Goal: Information Seeking & Learning: Learn about a topic

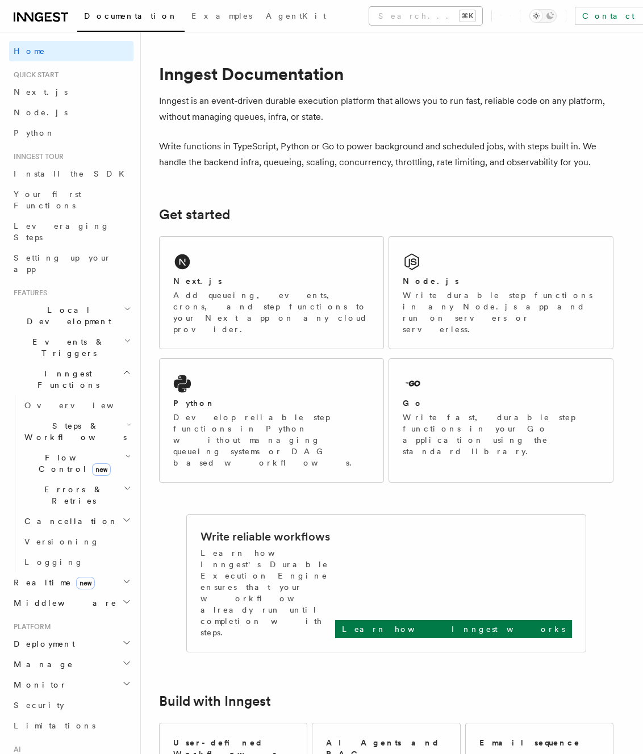
click at [369, 16] on button "Search... ⌘K" at bounding box center [425, 16] width 113 height 18
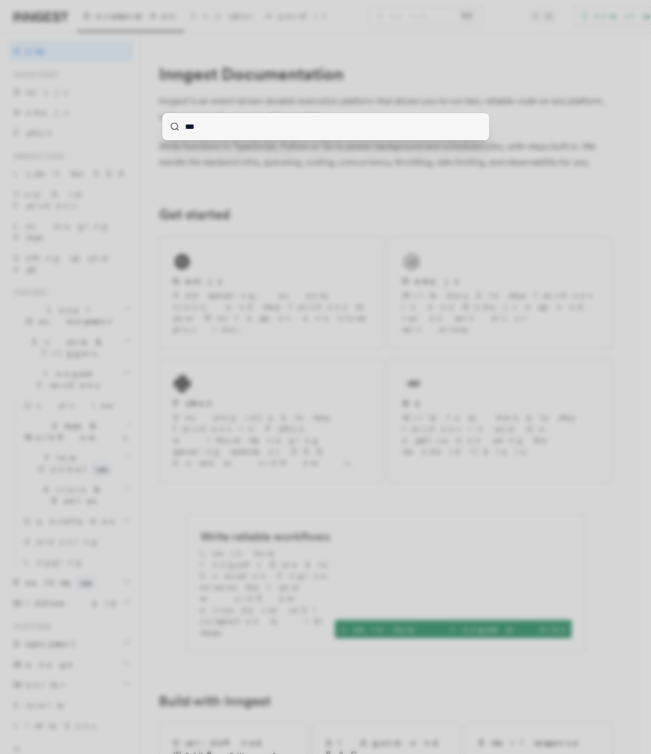
type input "****"
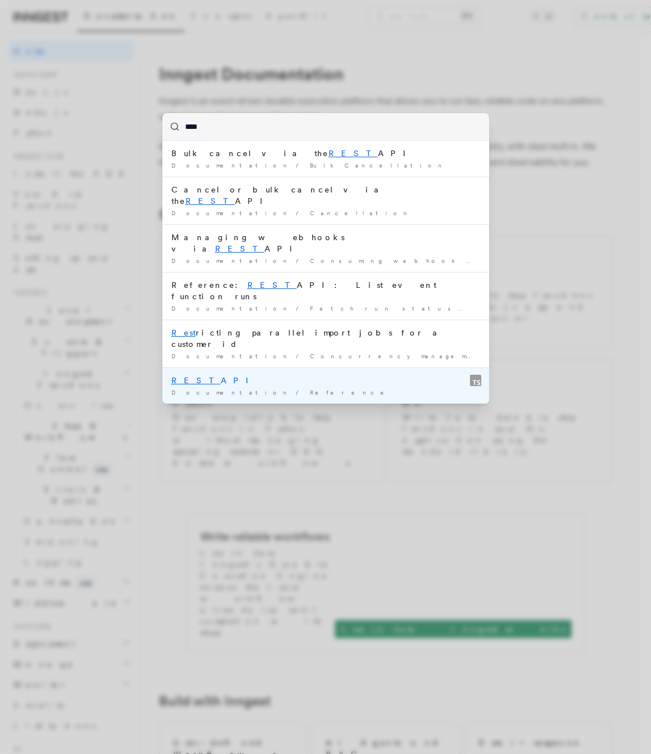
click at [178, 376] on mark "REST" at bounding box center [195, 380] width 49 height 9
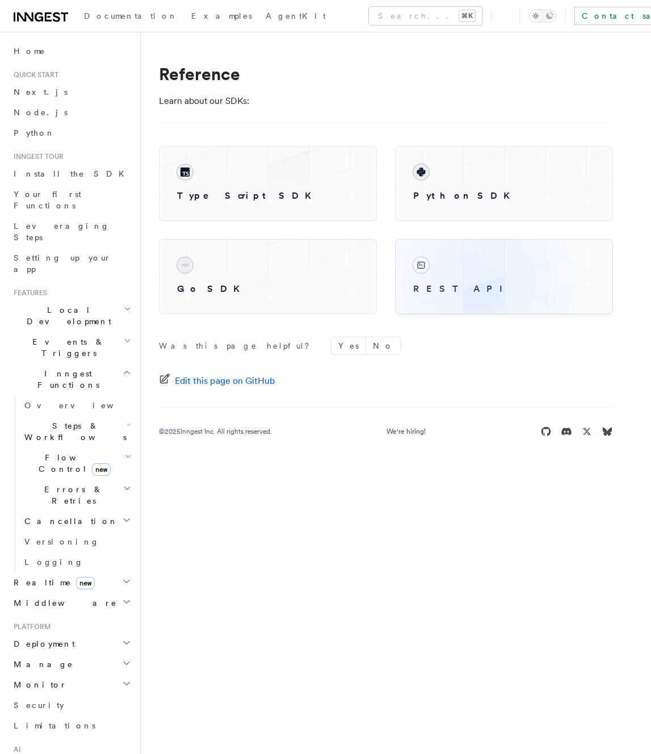
click at [476, 282] on h3 "REST API" at bounding box center [504, 289] width 182 height 14
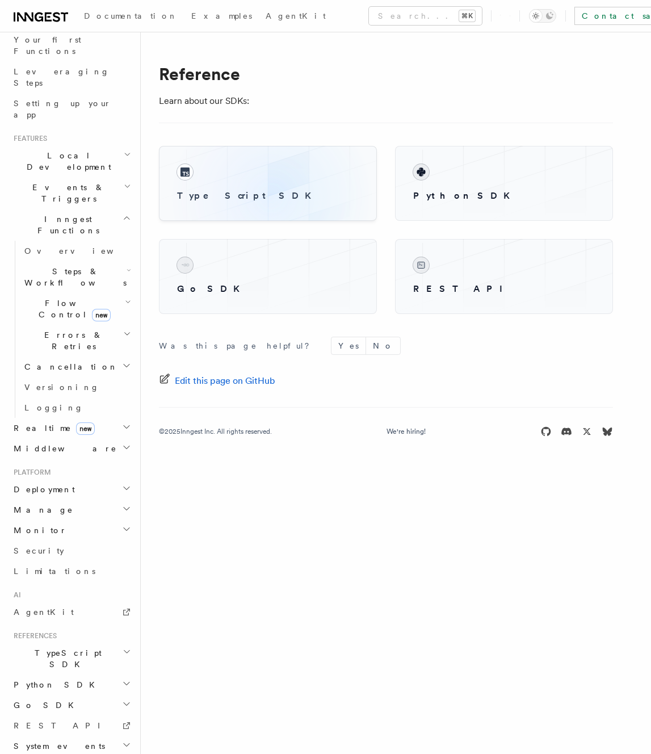
click at [271, 196] on h3 "TypeScript SDK" at bounding box center [268, 196] width 182 height 14
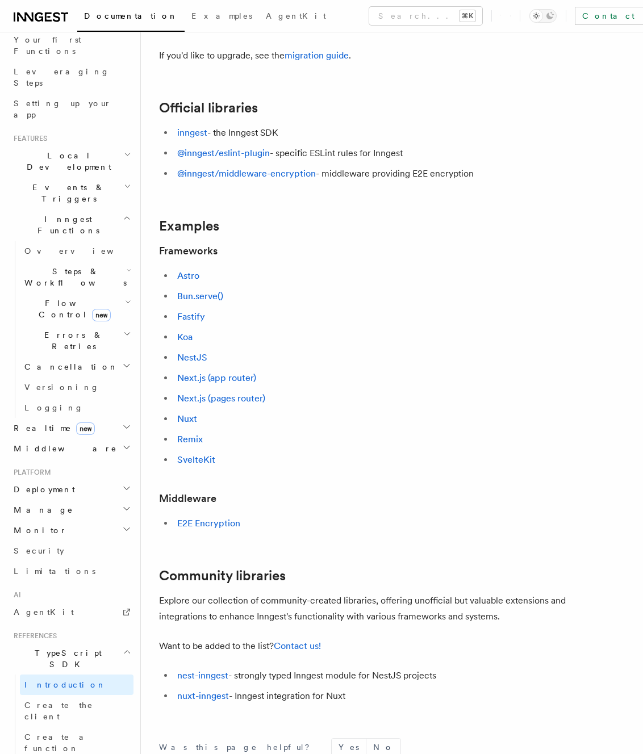
scroll to position [255, 0]
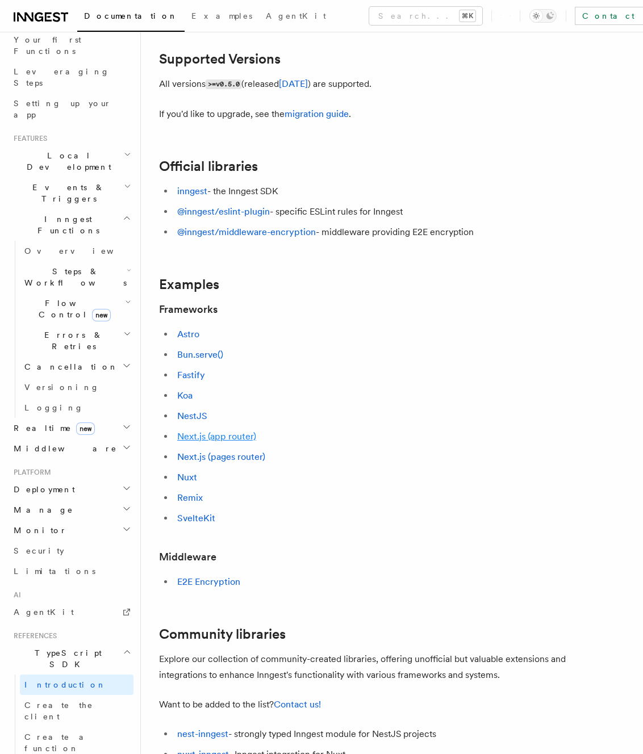
click at [210, 431] on link "Next.js (app router)" at bounding box center [216, 436] width 79 height 11
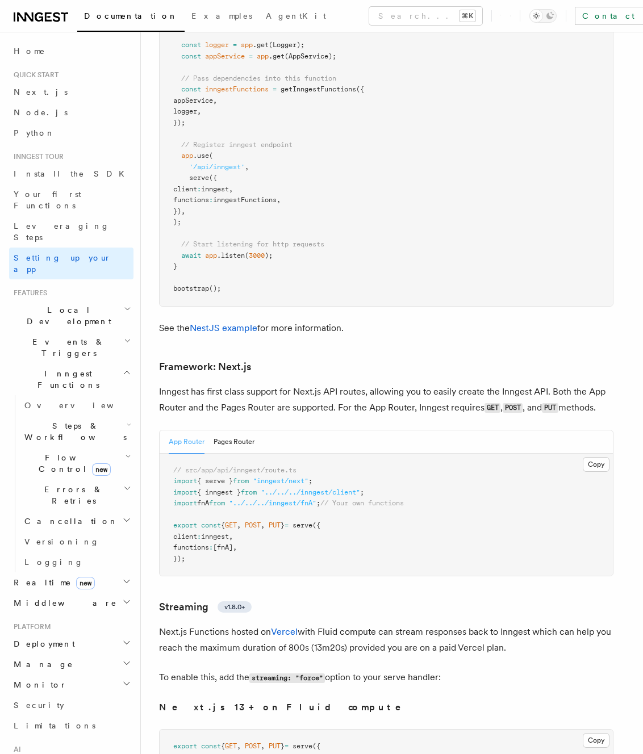
scroll to position [7372, 0]
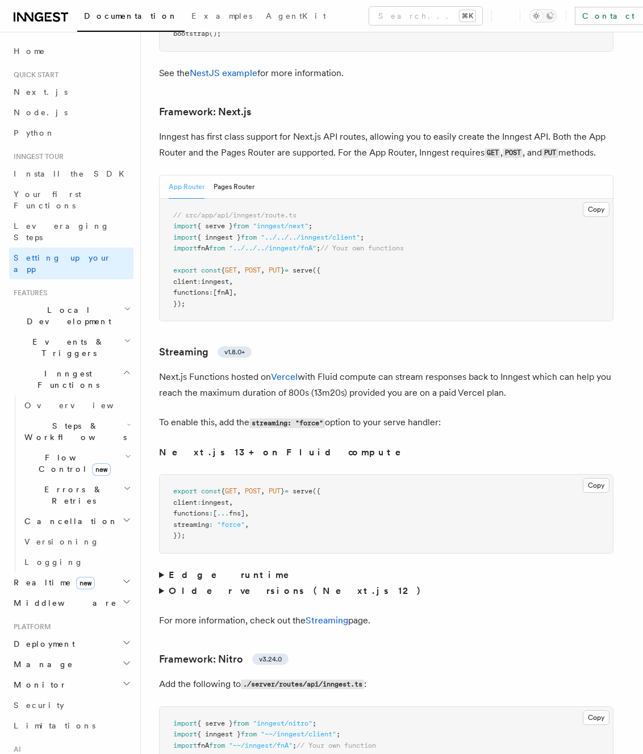
click at [160, 567] on summary "Edge runtime" at bounding box center [386, 575] width 454 height 16
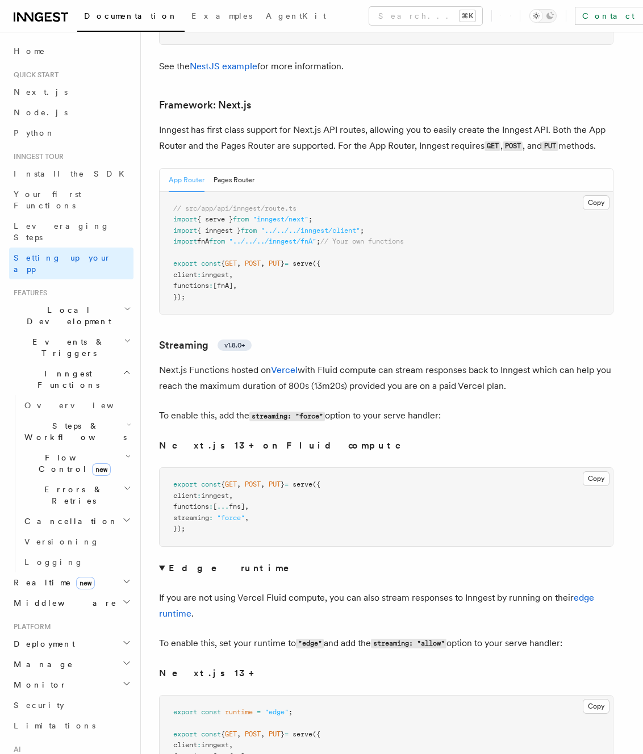
scroll to position [7394, 0]
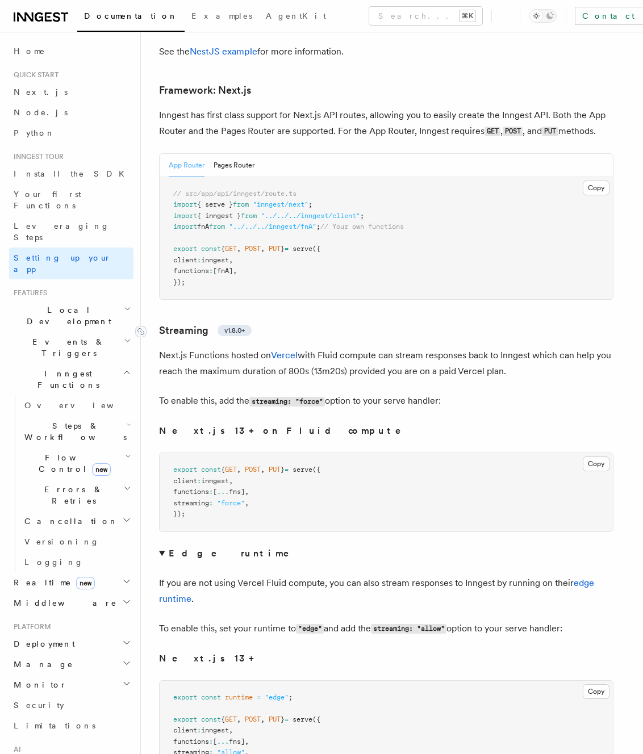
click at [226, 326] on span "v1.8.0+" at bounding box center [234, 330] width 20 height 9
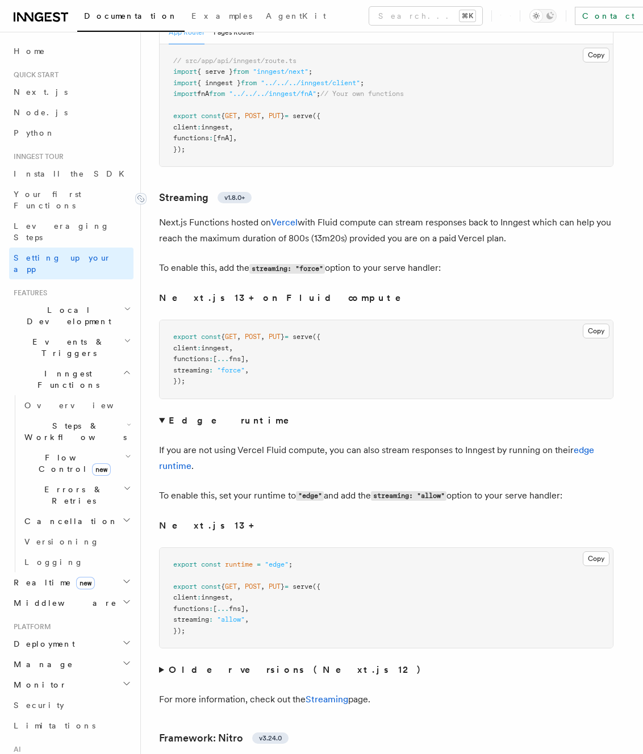
scroll to position [7612, 0]
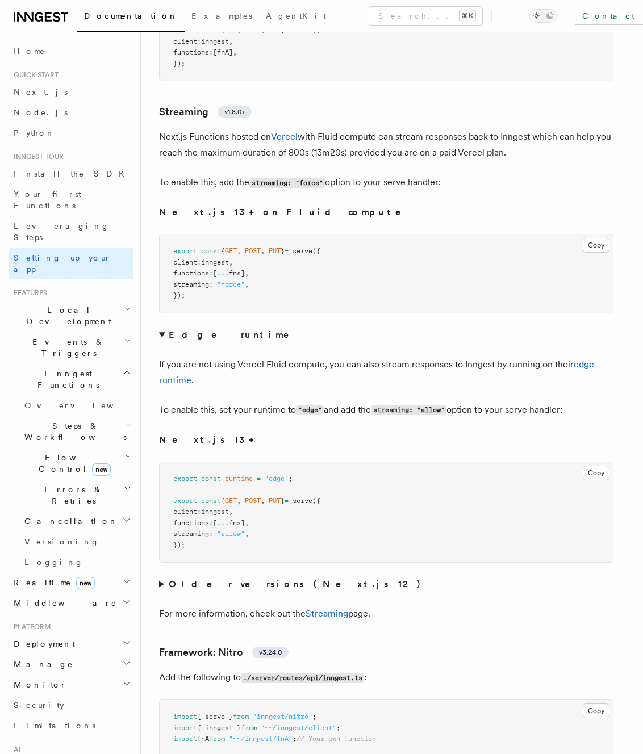
click at [82, 572] on h2 "Realtime new" at bounding box center [71, 582] width 124 height 20
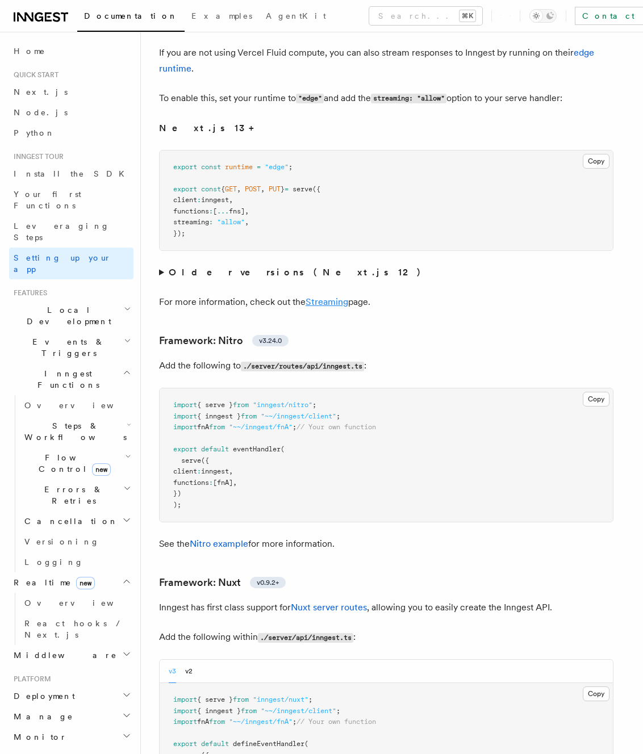
click at [321, 296] on link "Streaming" at bounding box center [326, 301] width 43 height 11
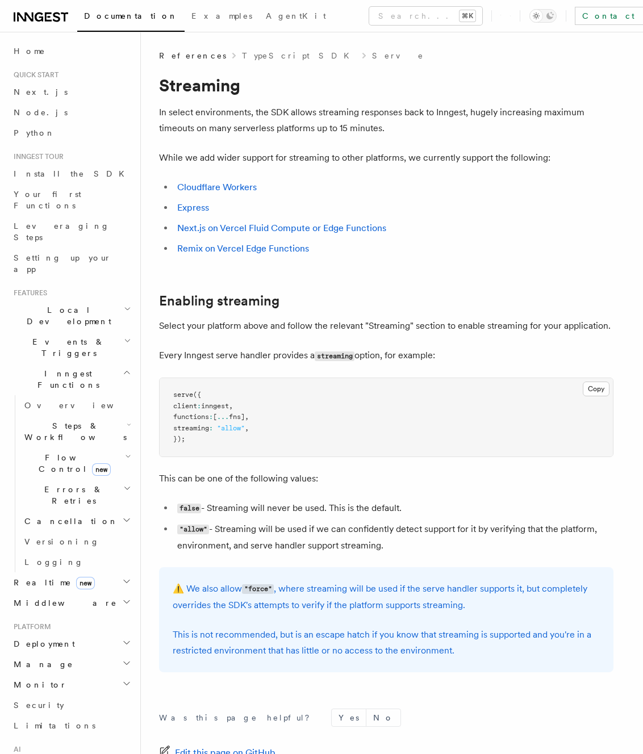
scroll to position [144, 0]
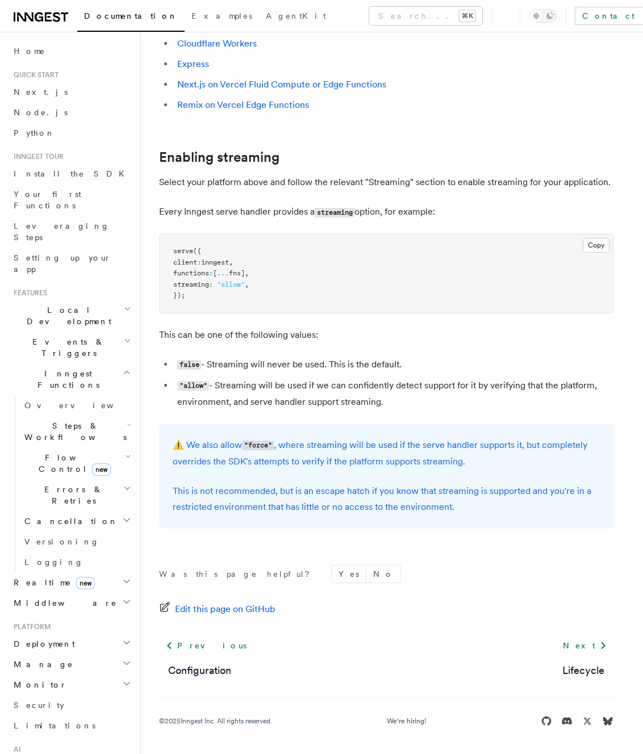
click at [290, 396] on li ""allow" - Streaming will be used if we can confidently detect support for it by…" at bounding box center [393, 394] width 439 height 32
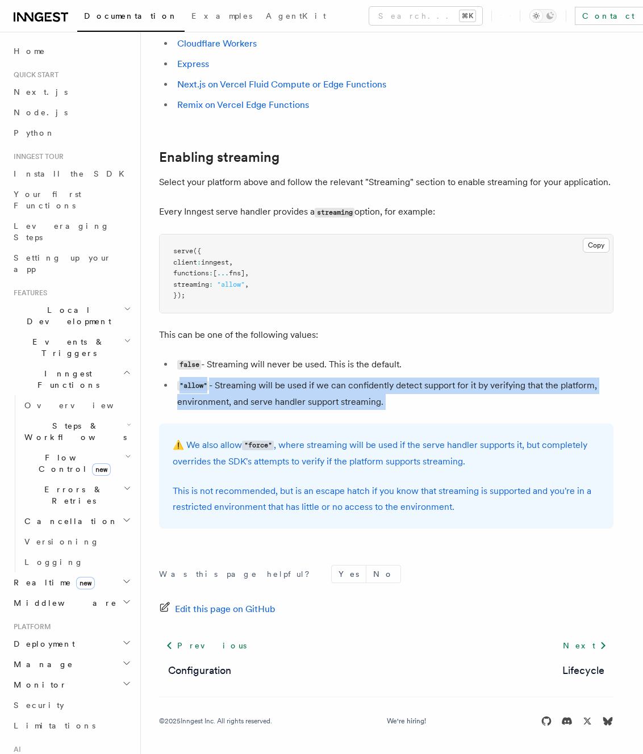
click at [290, 396] on li ""allow" - Streaming will be used if we can confidently detect support for it by…" at bounding box center [393, 394] width 439 height 32
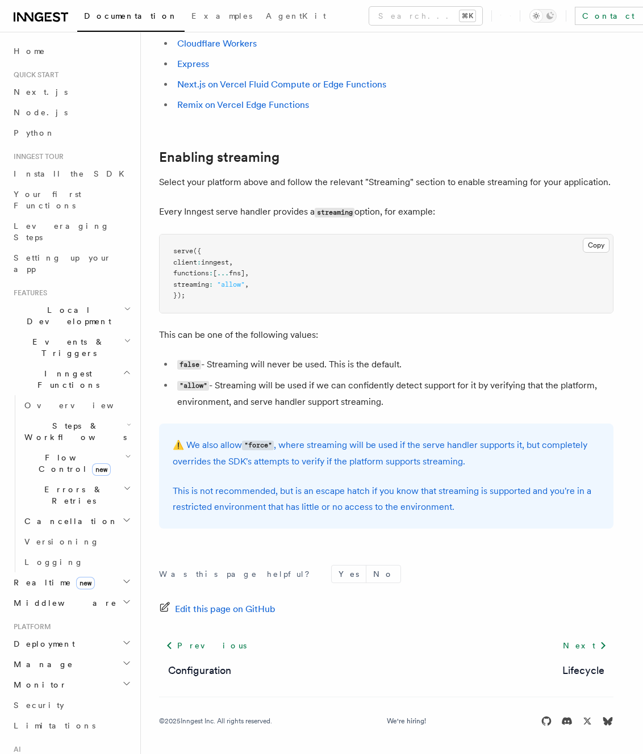
scroll to position [0, 0]
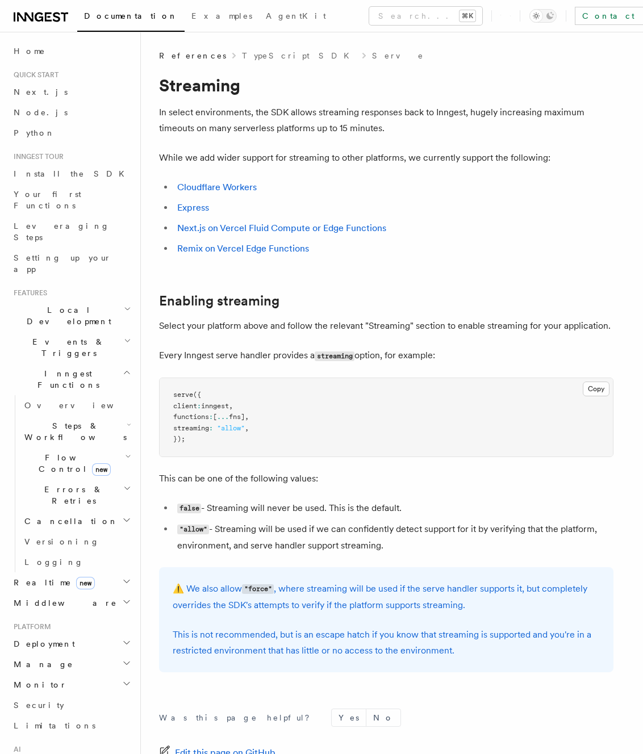
click at [295, 161] on p "While we add wider support for streaming to other platforms, we currently suppo…" at bounding box center [386, 158] width 454 height 16
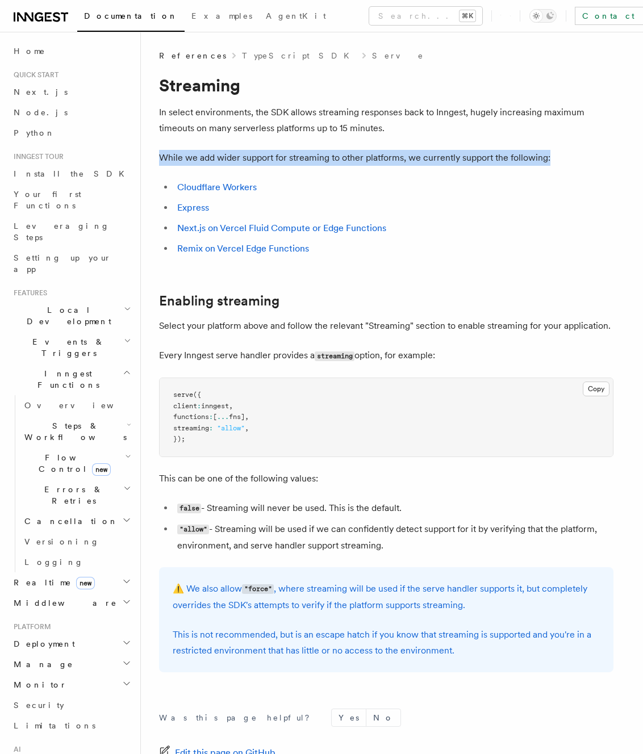
click at [295, 161] on p "While we add wider support for streaming to other platforms, we currently suppo…" at bounding box center [386, 158] width 454 height 16
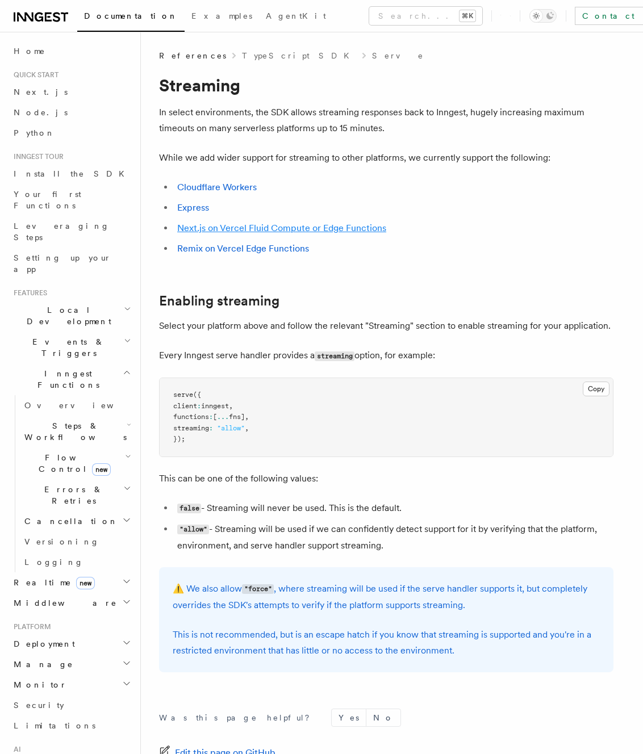
click at [291, 227] on link "Next.js on Vercel Fluid Compute or Edge Functions" at bounding box center [281, 228] width 209 height 11
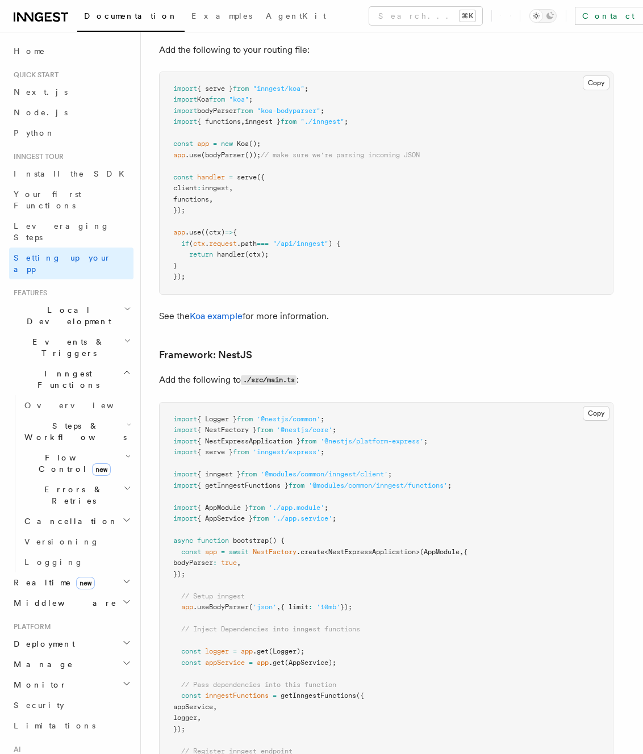
scroll to position [7372, 0]
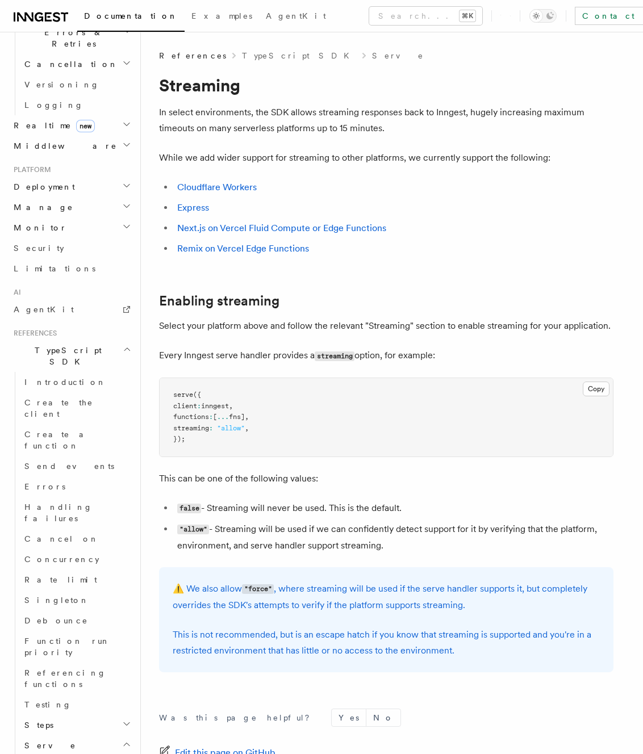
scroll to position [563, 0]
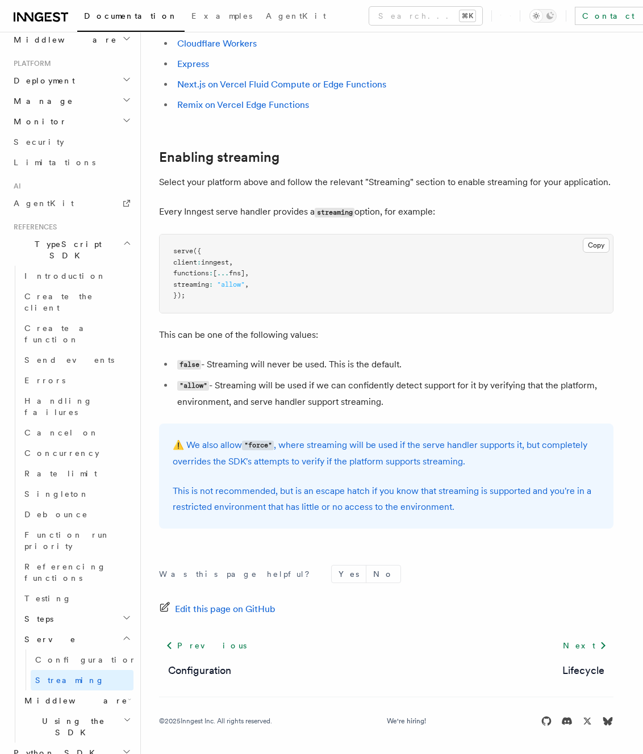
scroll to position [0, 0]
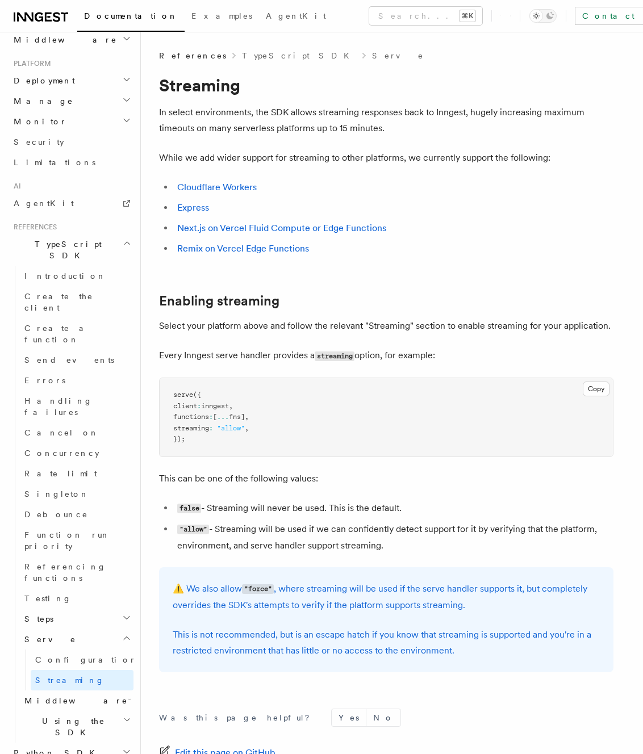
click at [55, 238] on span "TypeScript SDK" at bounding box center [66, 249] width 114 height 23
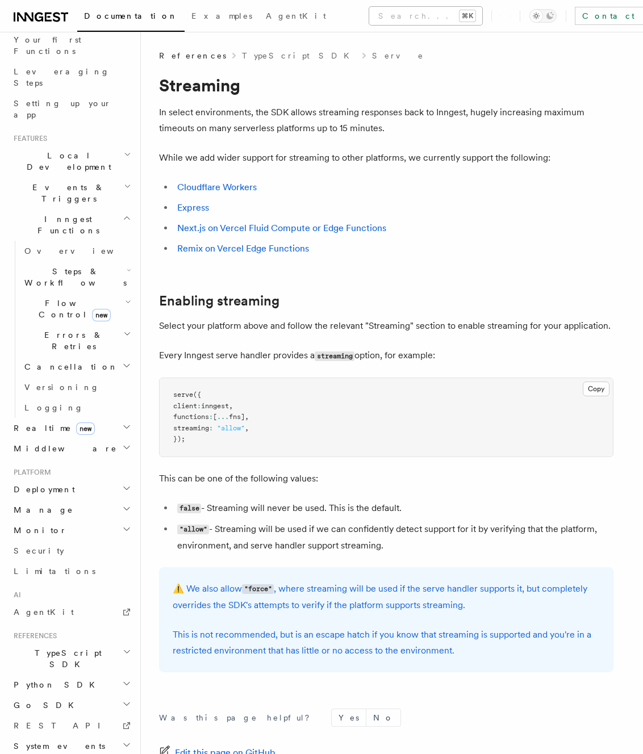
click at [369, 16] on button "Search... ⌘K" at bounding box center [425, 16] width 113 height 18
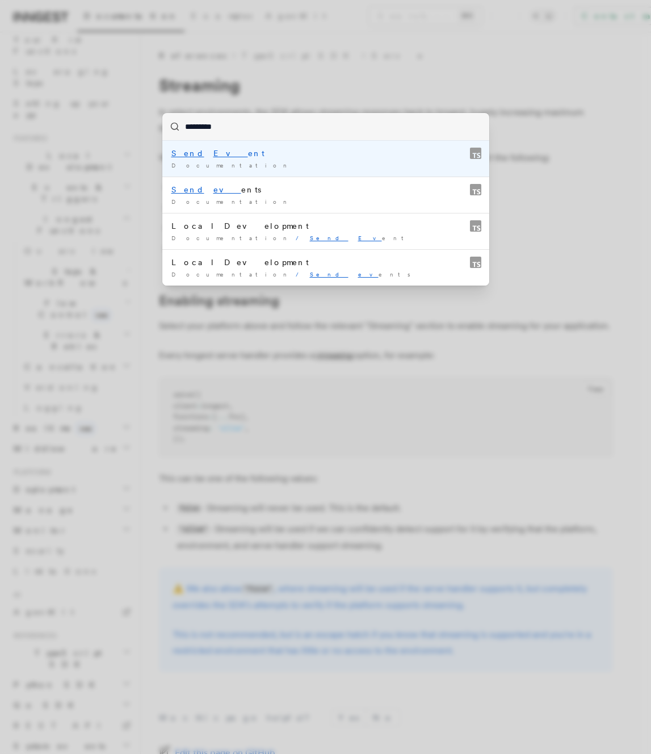
type input "**********"
click at [213, 154] on mark "Event" at bounding box center [238, 153] width 51 height 9
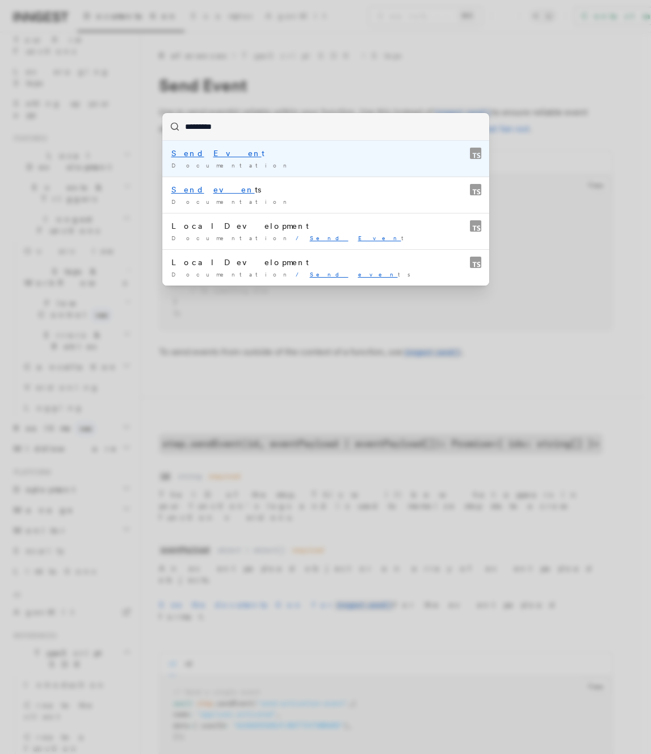
type input "**********"
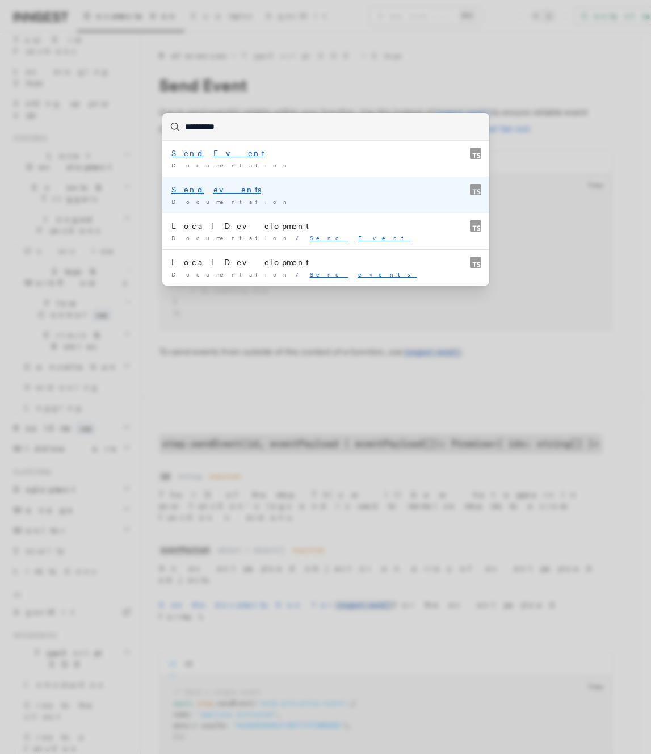
click at [291, 205] on div "Documentation /" at bounding box center [325, 202] width 309 height 9
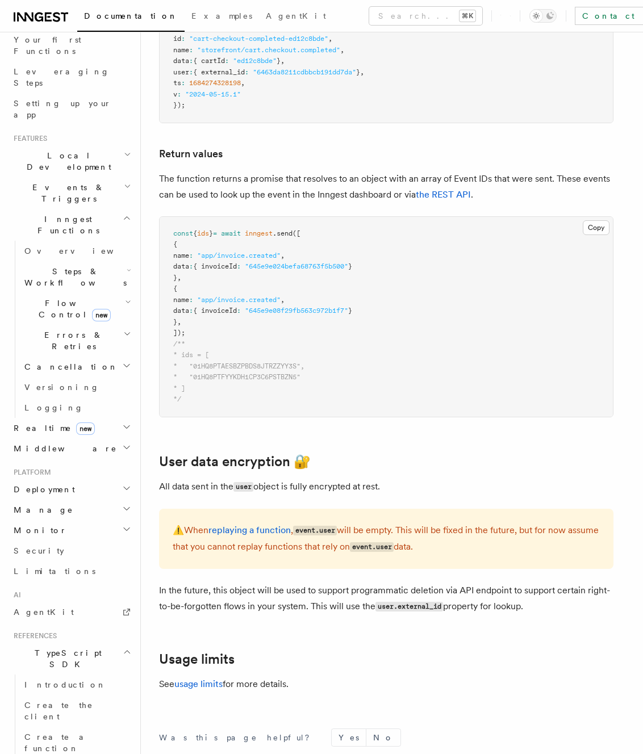
scroll to position [522, 0]
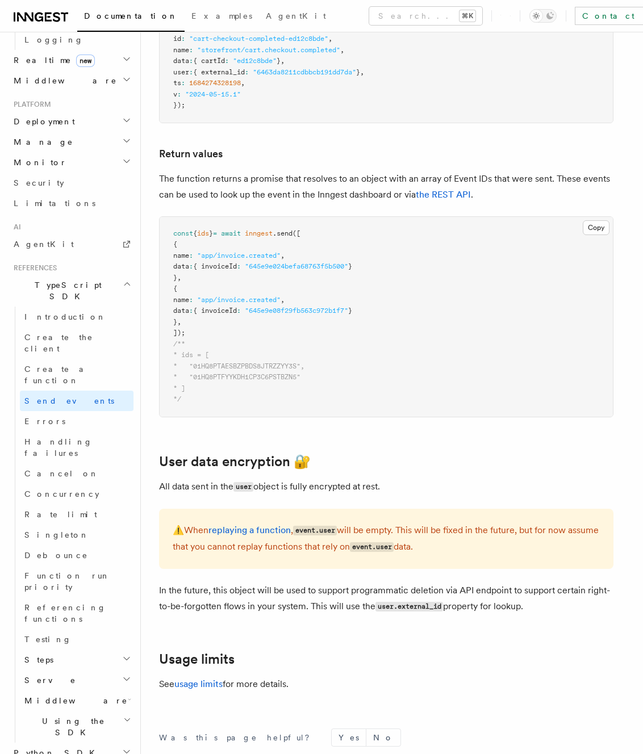
click at [93, 275] on h2 "TypeScript SDK" at bounding box center [71, 291] width 124 height 32
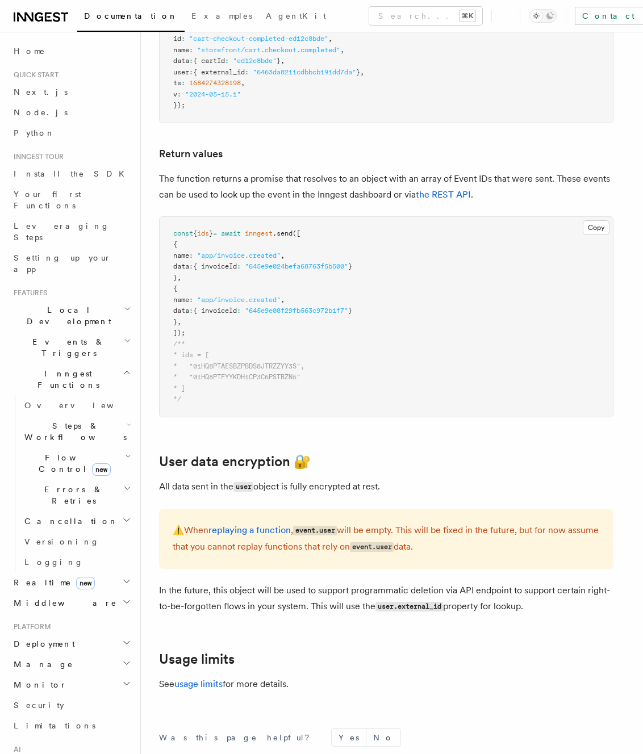
scroll to position [165, 0]
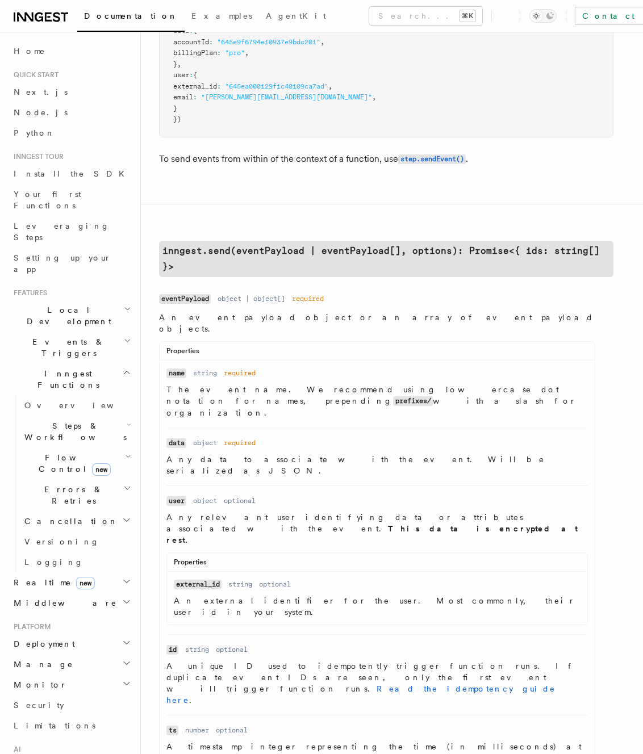
click at [99, 363] on h2 "Inngest Functions" at bounding box center [71, 379] width 124 height 32
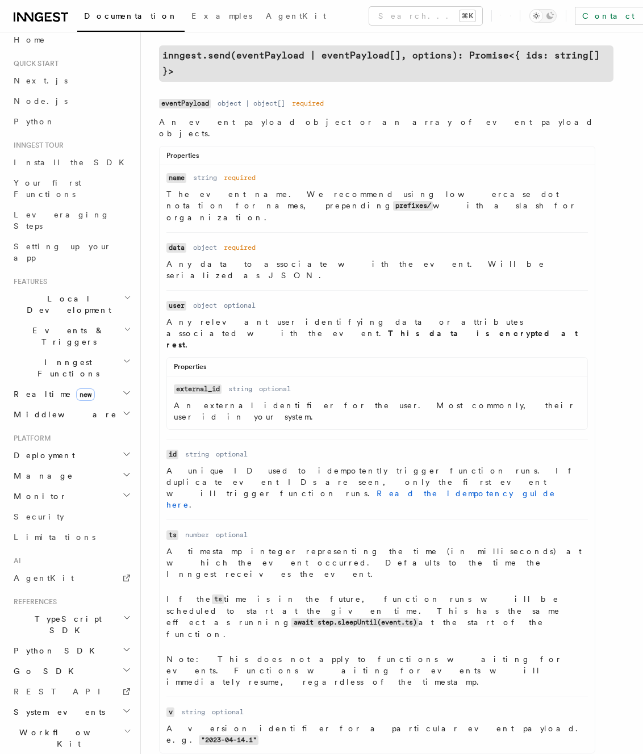
scroll to position [0, 0]
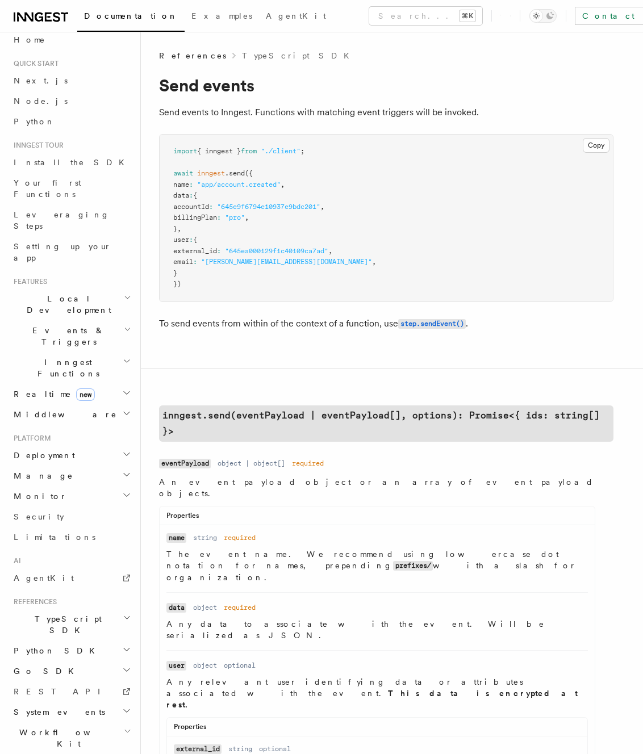
click at [178, 58] on span "References" at bounding box center [192, 55] width 67 height 11
click at [76, 702] on h2 "System events" at bounding box center [71, 712] width 124 height 20
